Goal: Task Accomplishment & Management: Manage account settings

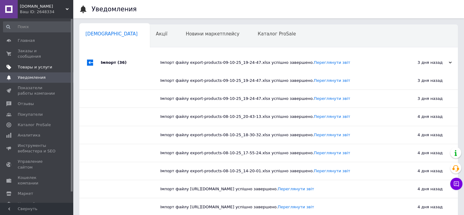
click at [27, 64] on span "Товары и услуги" at bounding box center [35, 66] width 34 height 5
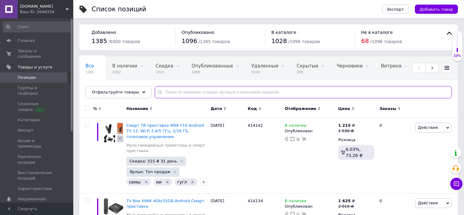
paste input "54912"
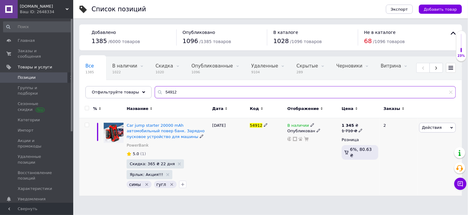
type input "54912"
click at [300, 123] on span "В наличии" at bounding box center [298, 126] width 22 height 6
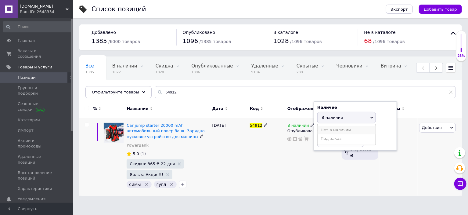
click at [331, 130] on li "Нет в наличии" at bounding box center [347, 130] width 58 height 9
click at [266, 166] on div "54912" at bounding box center [267, 156] width 38 height 77
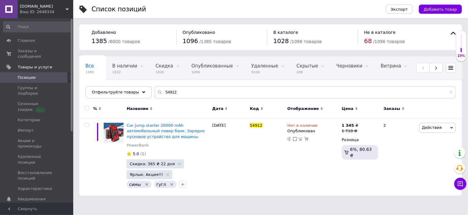
click at [43, 7] on span "[DOMAIN_NAME]" at bounding box center [43, 6] width 46 height 5
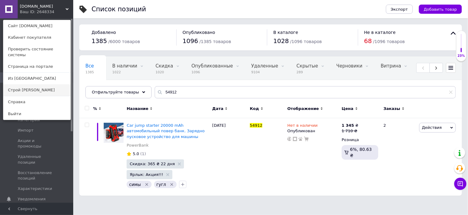
click at [21, 84] on link "Строй [PERSON_NAME]" at bounding box center [36, 90] width 67 height 12
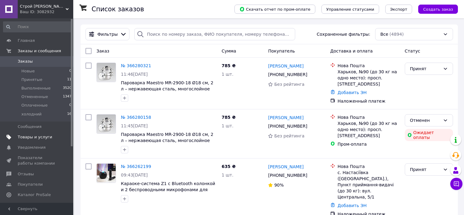
click at [28, 135] on span "Товары и услуги" at bounding box center [35, 136] width 34 height 5
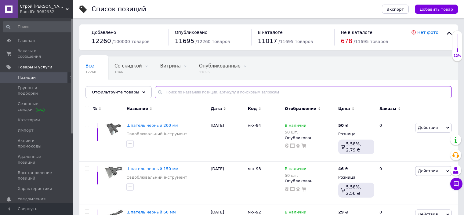
paste input "54912"
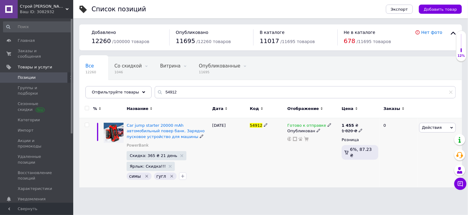
click at [295, 125] on span "Готово к отправке" at bounding box center [306, 126] width 39 height 6
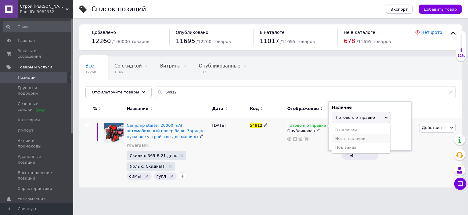
click at [349, 138] on li "Нет в наличии" at bounding box center [361, 138] width 58 height 9
click at [323, 166] on div "Готово к отправке Наличие Нет в наличии В наличии Под заказ Готово к отправке О…" at bounding box center [313, 153] width 54 height 70
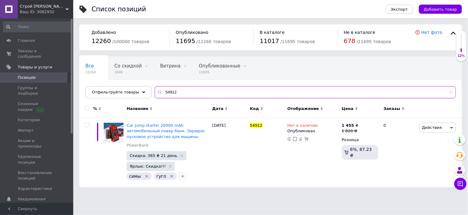
drag, startPoint x: 178, startPoint y: 93, endPoint x: 149, endPoint y: 84, distance: 30.7
click at [149, 84] on div "Все 12260 Со скидкой 1046 Удалить Редактировать Витрина 0 Удалить Редактировать…" at bounding box center [270, 77] width 383 height 42
paste input "124457"
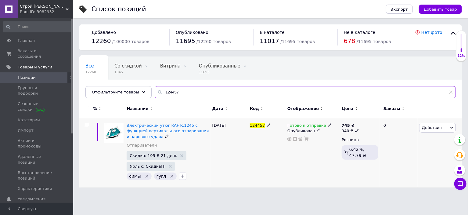
type input "124457"
click at [311, 126] on span "Готово к отправке" at bounding box center [306, 126] width 39 height 6
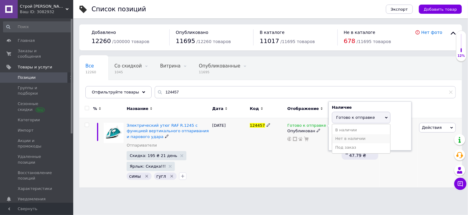
click at [350, 139] on li "Нет в наличии" at bounding box center [361, 138] width 58 height 9
click at [306, 160] on div "Готово к отправке Наличие Нет в наличии В наличии Под заказ Готово к отправке О…" at bounding box center [313, 153] width 54 height 70
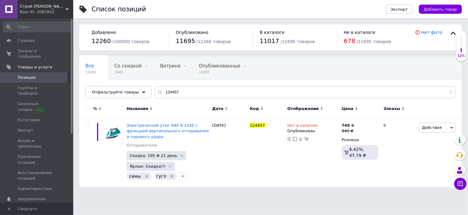
click at [56, 7] on span "Строй [PERSON_NAME]" at bounding box center [43, 6] width 46 height 5
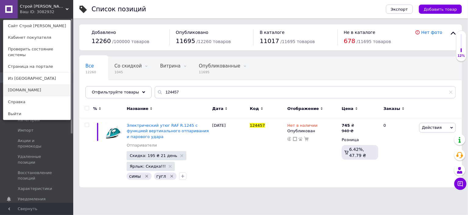
click at [28, 84] on link "[DOMAIN_NAME]" at bounding box center [36, 90] width 67 height 12
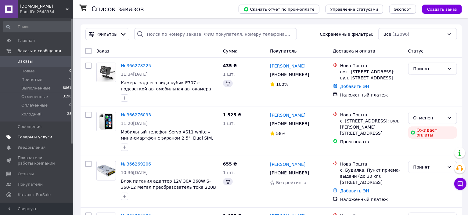
click at [31, 137] on span "Товары и услуги" at bounding box center [35, 136] width 34 height 5
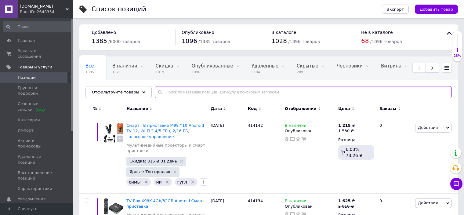
paste input "124457"
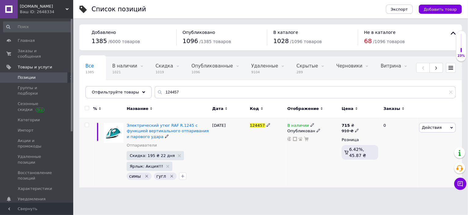
click at [298, 125] on span "В наличии" at bounding box center [298, 126] width 22 height 6
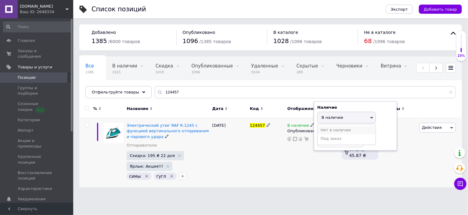
click at [337, 133] on li "Нет в наличии" at bounding box center [347, 130] width 58 height 9
click at [260, 164] on div "124457" at bounding box center [267, 153] width 38 height 70
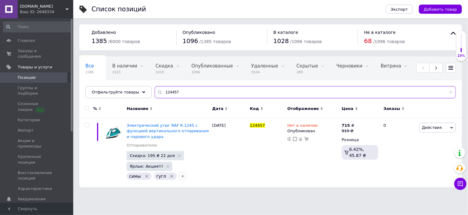
drag, startPoint x: 177, startPoint y: 93, endPoint x: 150, endPoint y: 89, distance: 27.1
click at [155, 89] on div "124457" at bounding box center [305, 92] width 301 height 12
paste input "Xiaomi POCO C61"
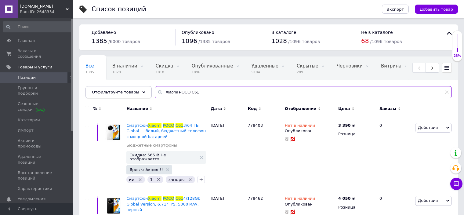
type input "Xiaomi POCO C61"
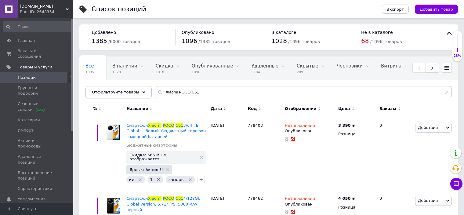
click at [125, 87] on div "Отфильтруйте товары" at bounding box center [118, 92] width 66 height 12
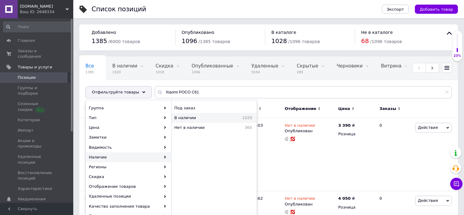
click at [185, 118] on span "В наличии" at bounding box center [198, 117] width 49 height 5
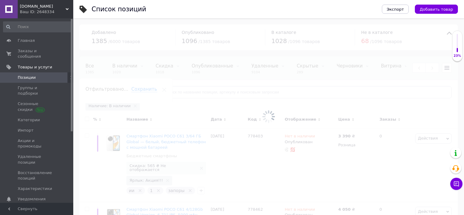
scroll to position [0, 173]
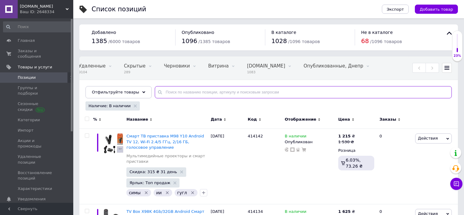
paste input "Xiaomi POCO C61"
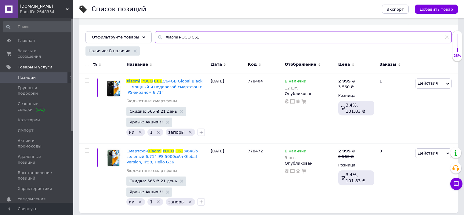
scroll to position [59, 0]
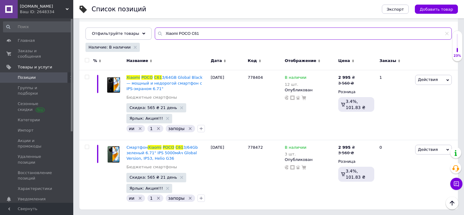
type input "Xiaomi POCO C61"
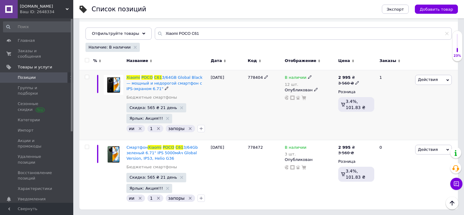
click at [344, 81] on div "3 560 ₴" at bounding box center [348, 83] width 21 height 5
drag, startPoint x: 393, startPoint y: 72, endPoint x: 354, endPoint y: 71, distance: 39.4
click at [355, 71] on div "2 995 ₴ 3 560 ₴ Цена 3560 Валюта ₴ $ € CHF £ ¥ PLN ₸ MDL HUF KGS CN¥ TRY ₩ lei …" at bounding box center [355, 105] width 39 height 70
type input "3640"
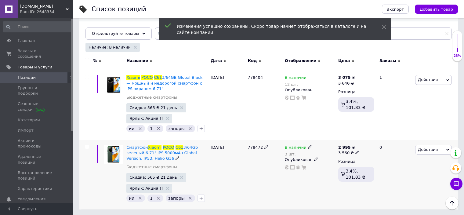
click at [345, 147] on b "2 995" at bounding box center [344, 147] width 13 height 5
drag, startPoint x: 377, startPoint y: 143, endPoint x: 364, endPoint y: 143, distance: 12.8
click at [364, 143] on input "3560" at bounding box center [385, 143] width 46 height 12
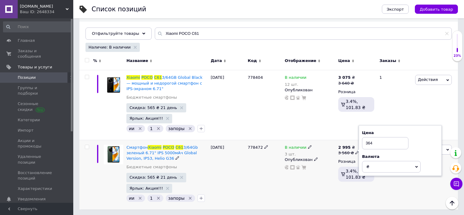
type input "3640"
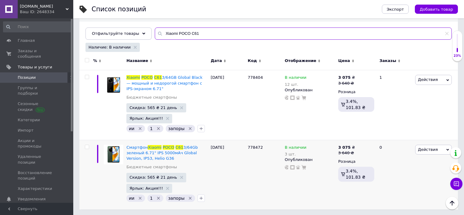
drag, startPoint x: 196, startPoint y: 33, endPoint x: 155, endPoint y: 27, distance: 41.6
click at [155, 27] on input "Xiaomi POCO C61" at bounding box center [303, 33] width 297 height 12
paste input "Beelink Mini S"
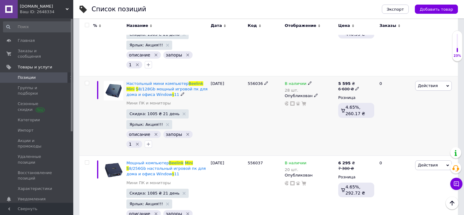
scroll to position [227, 0]
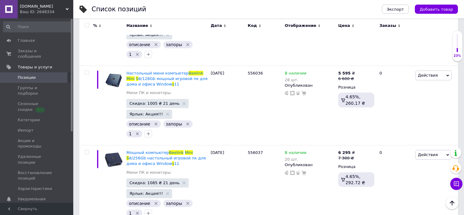
type input "Beelink Mini S"
click at [345, 71] on b "5 595" at bounding box center [344, 73] width 13 height 5
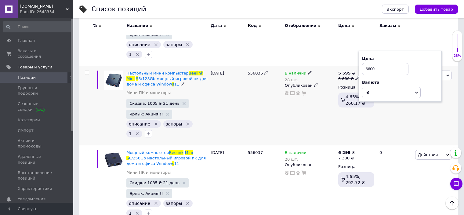
drag, startPoint x: 375, startPoint y: 63, endPoint x: 360, endPoint y: 61, distance: 14.7
click at [360, 61] on div "Цена 6600 Валюта ₴ $ € CHF £ ¥ PLN ₸ MDL HUF KGS CN¥ TRY ₩ lei" at bounding box center [399, 76] width 83 height 51
type input "7130"
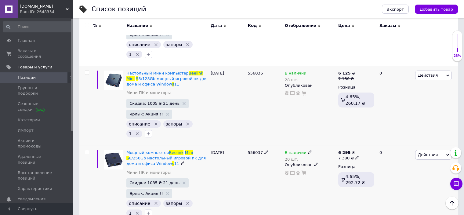
click at [342, 150] on b "6 295" at bounding box center [344, 152] width 13 height 5
drag, startPoint x: 383, startPoint y: 143, endPoint x: 357, endPoint y: 141, distance: 26.7
click at [357, 145] on div "6 295 ₴ 7 380 ₴ Цена 7380 Валюта ₴ $ € CHF £ ¥ PLN ₸ MDL HUF KGS CN¥ TRY ₩ lei …" at bounding box center [355, 184] width 39 height 79
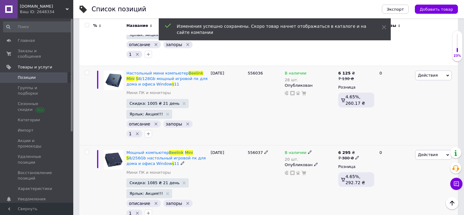
click at [382, 145] on div "0" at bounding box center [395, 184] width 38 height 79
click at [347, 150] on b "6 295" at bounding box center [344, 152] width 13 height 5
drag, startPoint x: 378, startPoint y: 142, endPoint x: 362, endPoint y: 142, distance: 15.6
click at [362, 142] on input "7380" at bounding box center [385, 148] width 46 height 12
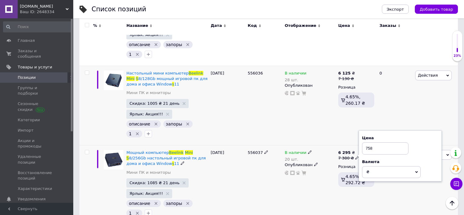
type input "7580"
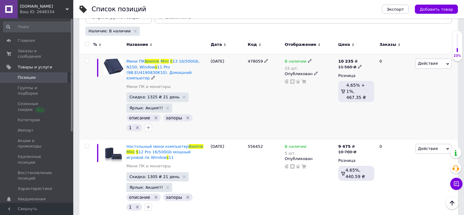
scroll to position [105, 0]
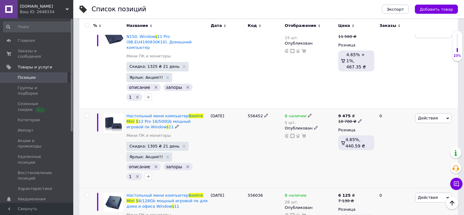
click at [341, 113] on b "9 475" at bounding box center [344, 115] width 13 height 5
drag, startPoint x: 385, startPoint y: 106, endPoint x: 356, endPoint y: 104, distance: 29.0
click at [356, 108] on div "9 475 ₴ 10 780 ₴ Цена 10780 Валюта ₴ $ € CHF £ ¥ PLN ₸ MDL HUF KGS CN¥ TRY ₩ le…" at bounding box center [355, 147] width 39 height 79
type input "10880"
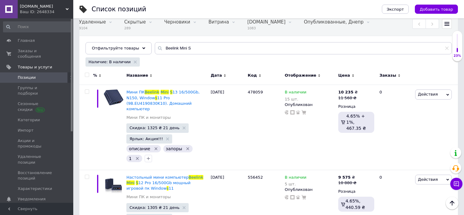
scroll to position [31, 0]
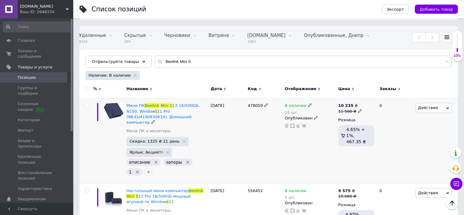
click at [347, 106] on b "10 235" at bounding box center [345, 105] width 15 height 5
drag, startPoint x: 384, startPoint y: 101, endPoint x: 354, endPoint y: 100, distance: 29.3
click at [354, 100] on div "10 235 ₴ 11 560 ₴ Цена 11560 Валюта ₴ $ € CHF £ ¥ PLN ₸ MDL HUF KGS CN¥ TRY ₩ l…" at bounding box center [355, 140] width 39 height 85
type input "11620"
drag, startPoint x: 244, startPoint y: 106, endPoint x: 264, endPoint y: 109, distance: 20.0
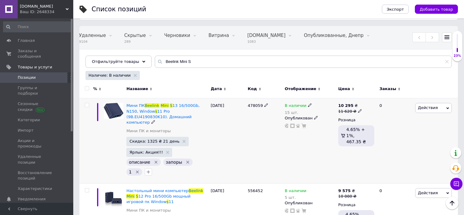
click at [264, 109] on div "Мини ПК Beelink Mini S 13 16/500Gb, N150, Window s 11 Pro (9B.EU4190830K10). До…" at bounding box center [268, 140] width 378 height 85
copy div "478059"
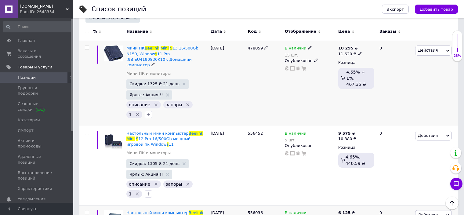
scroll to position [92, 0]
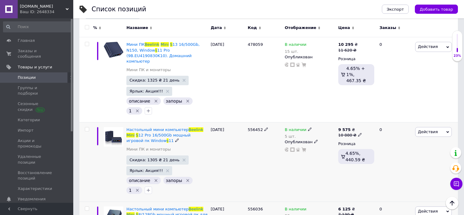
drag, startPoint x: 246, startPoint y: 124, endPoint x: 264, endPoint y: 125, distance: 18.0
click at [266, 125] on div "556452" at bounding box center [264, 161] width 37 height 79
drag, startPoint x: 259, startPoint y: 123, endPoint x: 250, endPoint y: 123, distance: 9.2
click at [250, 127] on span "556452" at bounding box center [255, 129] width 15 height 5
drag, startPoint x: 261, startPoint y: 124, endPoint x: 244, endPoint y: 124, distance: 17.1
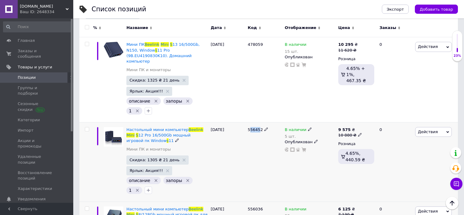
click at [244, 124] on div "Настольный мини компьютер Beelink Mini S 12 Pro 16/500Gb мощный игровой пк Wind…" at bounding box center [268, 161] width 378 height 79
copy div "556452"
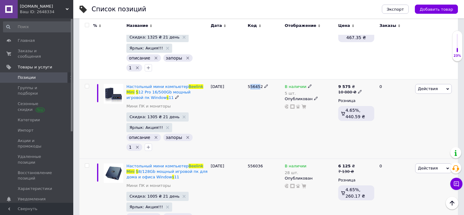
scroll to position [153, 0]
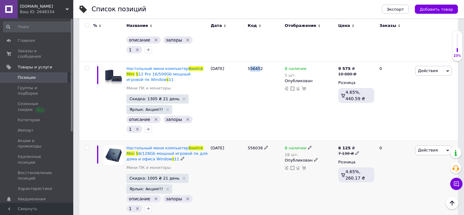
drag, startPoint x: 244, startPoint y: 145, endPoint x: 260, endPoint y: 145, distance: 16.5
click at [260, 145] on div "Настольный мини компьютер Beelink Mini S 8/128Gb мощный игровой пк для дома и о…" at bounding box center [268, 179] width 378 height 79
copy div "556036"
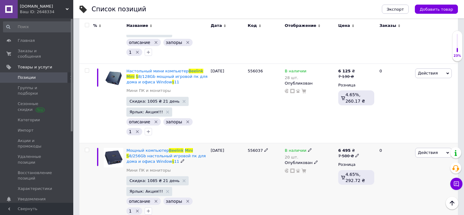
scroll to position [244, 0]
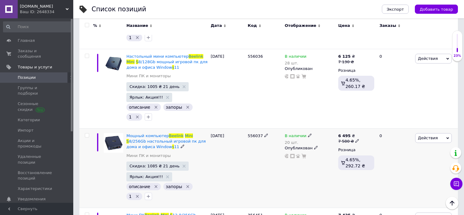
drag, startPoint x: 245, startPoint y: 128, endPoint x: 261, endPoint y: 130, distance: 16.0
click at [261, 130] on div "Мощный компьютер Beelink Mini S 8/256Gb настольный игровой пк для дома и офиса …" at bounding box center [268, 167] width 378 height 79
copy div "556037"
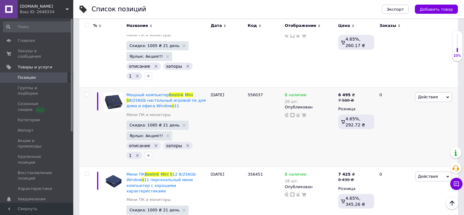
scroll to position [305, 0]
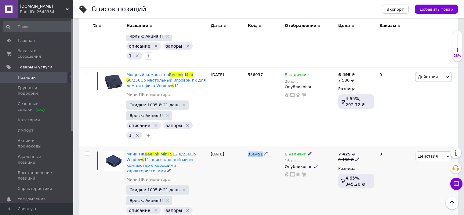
drag, startPoint x: 247, startPoint y: 148, endPoint x: 264, endPoint y: 148, distance: 17.7
click at [264, 148] on div "356451" at bounding box center [264, 189] width 37 height 85
copy div "356451"
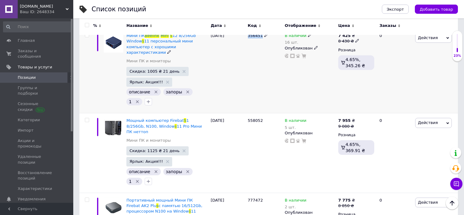
scroll to position [427, 0]
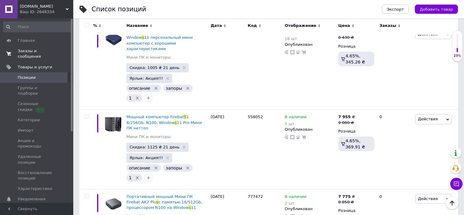
click at [27, 53] on span "Заказы и сообщения" at bounding box center [37, 53] width 39 height 11
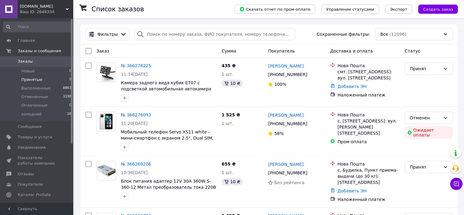
click at [30, 79] on span "Принятые" at bounding box center [31, 79] width 21 height 5
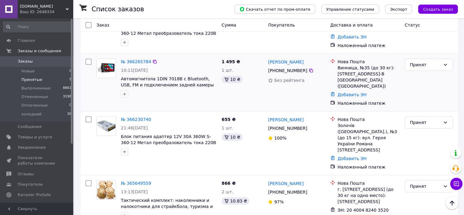
scroll to position [122, 0]
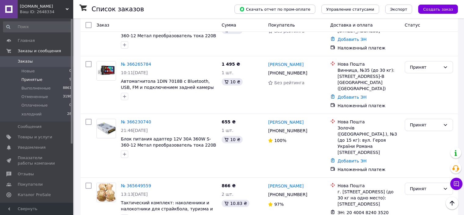
click at [44, 9] on span "[DOMAIN_NAME]" at bounding box center [43, 6] width 46 height 5
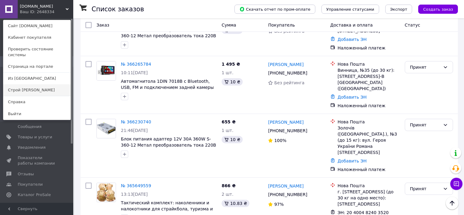
click at [42, 86] on link "Строй [PERSON_NAME]" at bounding box center [36, 90] width 67 height 12
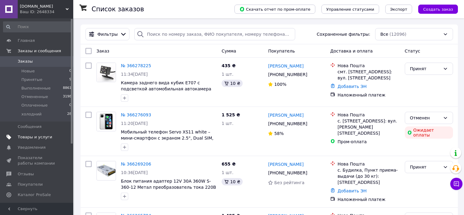
click at [20, 137] on span "Товары и услуги" at bounding box center [35, 136] width 34 height 5
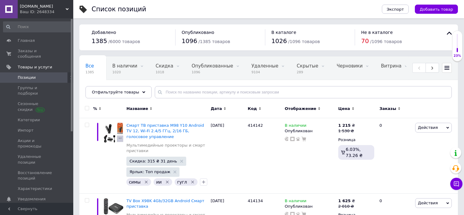
click at [38, 9] on div "Ваш ID: 2648334" at bounding box center [46, 11] width 53 height 5
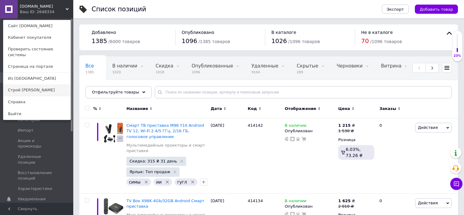
click at [28, 86] on link "Строй [PERSON_NAME]" at bounding box center [36, 90] width 67 height 12
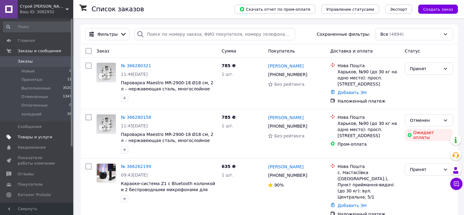
click at [23, 135] on span "Товары и услуги" at bounding box center [35, 136] width 34 height 5
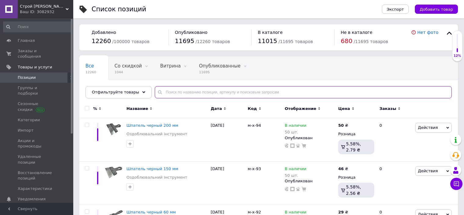
paste input "Xiaomi POCO C61"
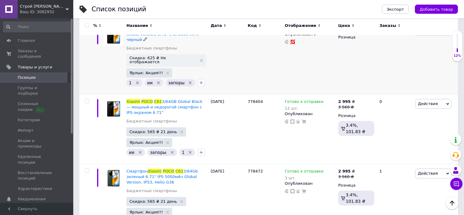
scroll to position [321, 0]
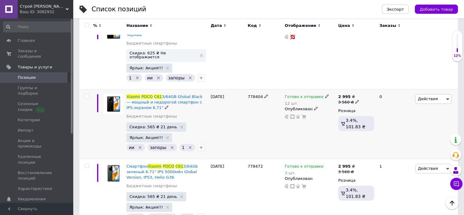
type input "Xiaomi POCO C61"
click at [340, 94] on b "2 995" at bounding box center [344, 96] width 13 height 5
drag, startPoint x: 389, startPoint y: 70, endPoint x: 356, endPoint y: 70, distance: 32.3
click at [356, 89] on div "2 995 ₴ 3 560 ₴ Цена 3560 Валюта ₴ $ € CHF £ ¥ PLN ₸ MDL HUF KGS CN¥ TRY ₩ lei …" at bounding box center [355, 124] width 39 height 70
type input "3640"
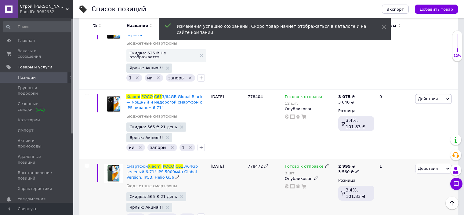
click at [348, 164] on div "2 995 ₴" at bounding box center [348, 166] width 21 height 5
drag, startPoint x: 374, startPoint y: 147, endPoint x: 361, endPoint y: 146, distance: 13.1
click at [361, 146] on div "Цена 3560 Валюта ₴ $ € CHF £ ¥ PLN ₸ MDL HUF KGS CN¥ TRY ₩ lei" at bounding box center [399, 169] width 83 height 51
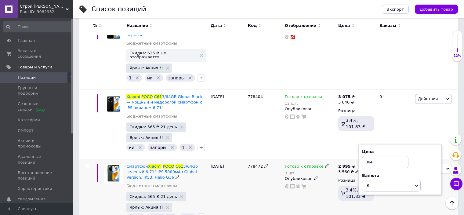
type input "3640"
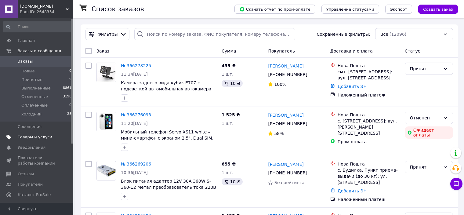
click at [26, 137] on span "Товары и услуги" at bounding box center [35, 136] width 34 height 5
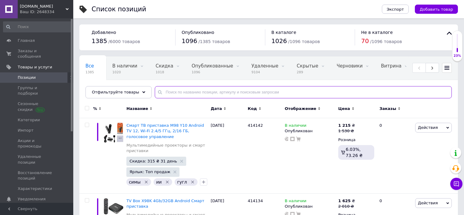
paste input "478059"
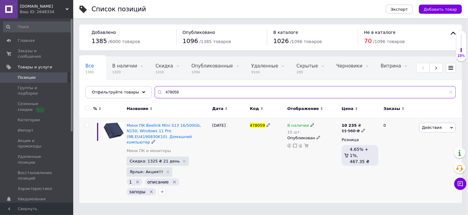
type input "478059"
click at [347, 126] on b "10 235" at bounding box center [349, 125] width 15 height 5
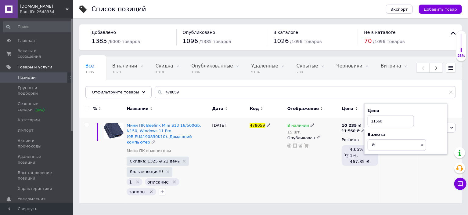
drag, startPoint x: 387, startPoint y: 120, endPoint x: 368, endPoint y: 120, distance: 18.3
click at [368, 120] on input "11560" at bounding box center [391, 121] width 46 height 12
type input "11620"
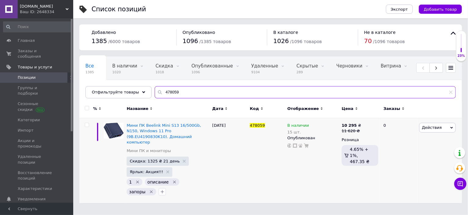
drag, startPoint x: 203, startPoint y: 95, endPoint x: 146, endPoint y: 90, distance: 57.6
click at [146, 90] on div "Все 1385 В наличии 1020 Удалить Редактировать Скидка 1018 Удалить Редактировать…" at bounding box center [270, 77] width 383 height 42
paste input "556452"
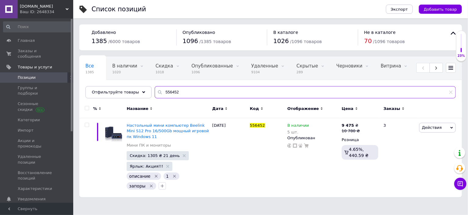
type input "556452"
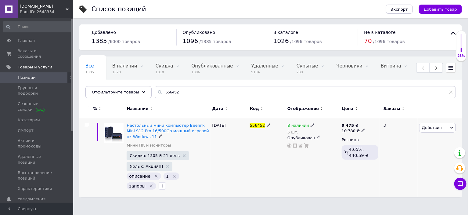
click at [353, 128] on div "10 780 ₴" at bounding box center [354, 130] width 24 height 5
drag, startPoint x: 390, startPoint y: 122, endPoint x: 368, endPoint y: 121, distance: 22.0
click at [368, 121] on input "10780" at bounding box center [391, 121] width 46 height 12
type input "10880"
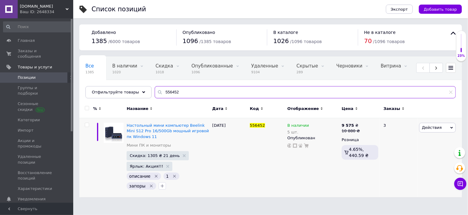
drag, startPoint x: 182, startPoint y: 93, endPoint x: 156, endPoint y: 92, distance: 26.6
click at [156, 92] on input "556452" at bounding box center [305, 92] width 301 height 12
paste input "036"
type input "556036"
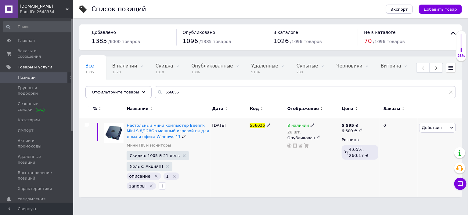
click at [346, 129] on div "6 600 ₴" at bounding box center [352, 130] width 21 height 5
drag, startPoint x: 378, startPoint y: 122, endPoint x: 364, endPoint y: 122, distance: 14.6
click at [364, 122] on div "Цена 6600 Валюта ₴ $ € CHF £ ¥ PLN ₸ MDL HUF KGS CN¥ TRY ₩ lei" at bounding box center [403, 128] width 83 height 51
type input "7130"
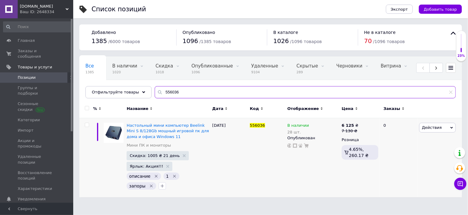
drag, startPoint x: 186, startPoint y: 90, endPoint x: 160, endPoint y: 91, distance: 26.2
click at [160, 91] on input "556036" at bounding box center [305, 92] width 301 height 12
paste input "7"
type input "556037"
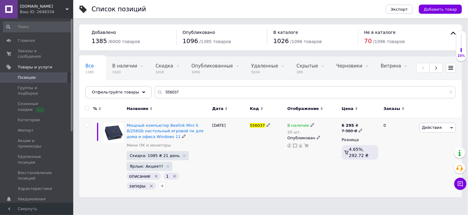
click at [351, 129] on div "7 380 ₴" at bounding box center [352, 130] width 21 height 5
drag, startPoint x: 393, startPoint y: 121, endPoint x: 367, endPoint y: 121, distance: 26.2
click at [367, 121] on input "7380" at bounding box center [388, 121] width 46 height 12
type input "7580"
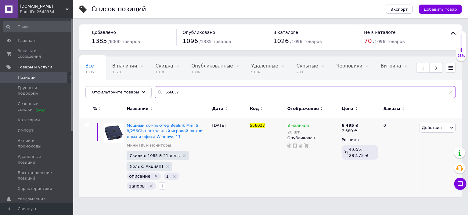
drag, startPoint x: 187, startPoint y: 94, endPoint x: 147, endPoint y: 92, distance: 40.0
click at [155, 92] on input "556037" at bounding box center [305, 92] width 301 height 12
paste input "356451"
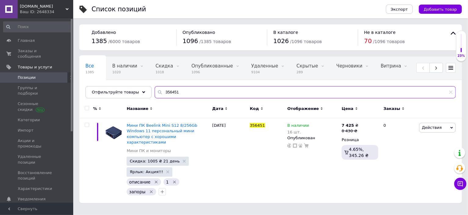
type input "356451"
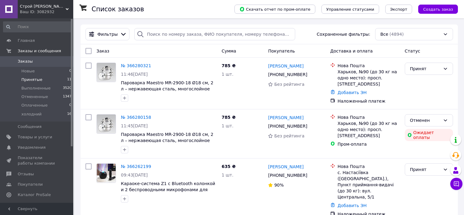
click at [25, 78] on span "Принятые" at bounding box center [31, 79] width 21 height 5
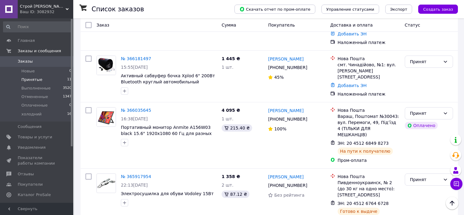
scroll to position [153, 0]
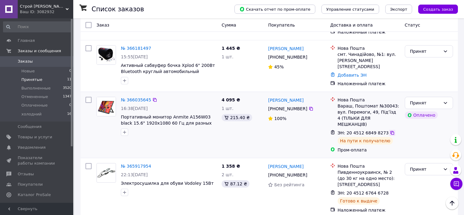
click at [390, 131] on icon at bounding box center [392, 133] width 4 height 4
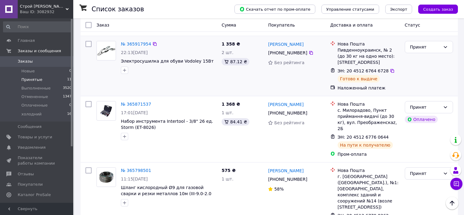
scroll to position [305, 0]
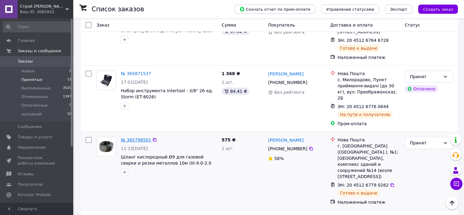
click at [128, 137] on link "№ 365798501" at bounding box center [136, 139] width 30 height 5
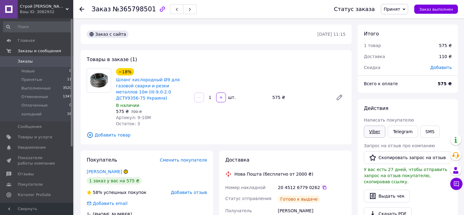
click at [380, 134] on link "Viber" at bounding box center [374, 131] width 21 height 12
click at [396, 132] on link "Telegram" at bounding box center [402, 131] width 30 height 12
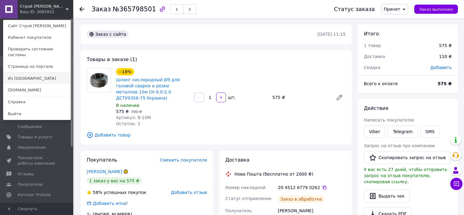
click at [47, 76] on link "Из [GEOGRAPHIC_DATA]" at bounding box center [36, 79] width 67 height 12
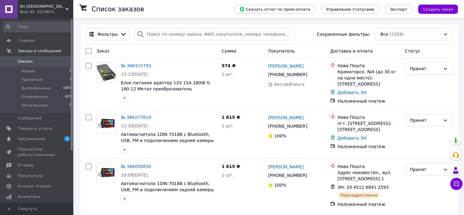
click at [65, 10] on div "Ваш ID: 3214671" at bounding box center [46, 11] width 53 height 5
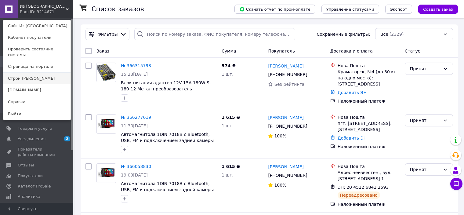
click at [47, 73] on link "Строй [PERSON_NAME]" at bounding box center [36, 79] width 67 height 12
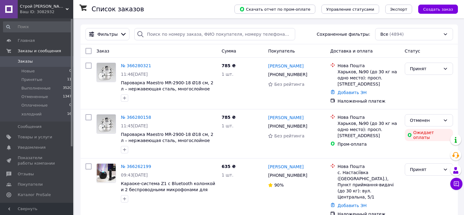
click at [50, 9] on span "Строй [PERSON_NAME]" at bounding box center [43, 6] width 46 height 5
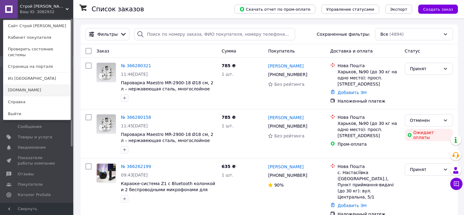
click at [34, 87] on link "[DOMAIN_NAME]" at bounding box center [36, 90] width 67 height 12
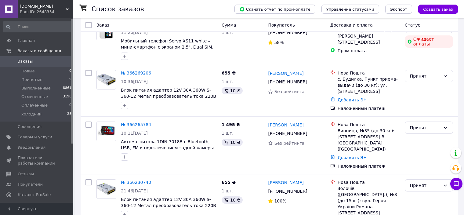
scroll to position [92, 0]
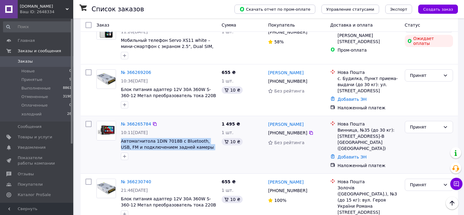
drag, startPoint x: 119, startPoint y: 139, endPoint x: 211, endPoint y: 150, distance: 92.2
click at [212, 150] on div "№ 366265784 10:11[DATE] Автомагнитола 1DIN 7018B с Bluetooth, USB, FM и подключ…" at bounding box center [168, 140] width 101 height 44
copy span "Автомагнитола 1DIN 7018B с Bluetooth, USB, FM и подключением задней камеры —"
